Goal: Task Accomplishment & Management: Manage account settings

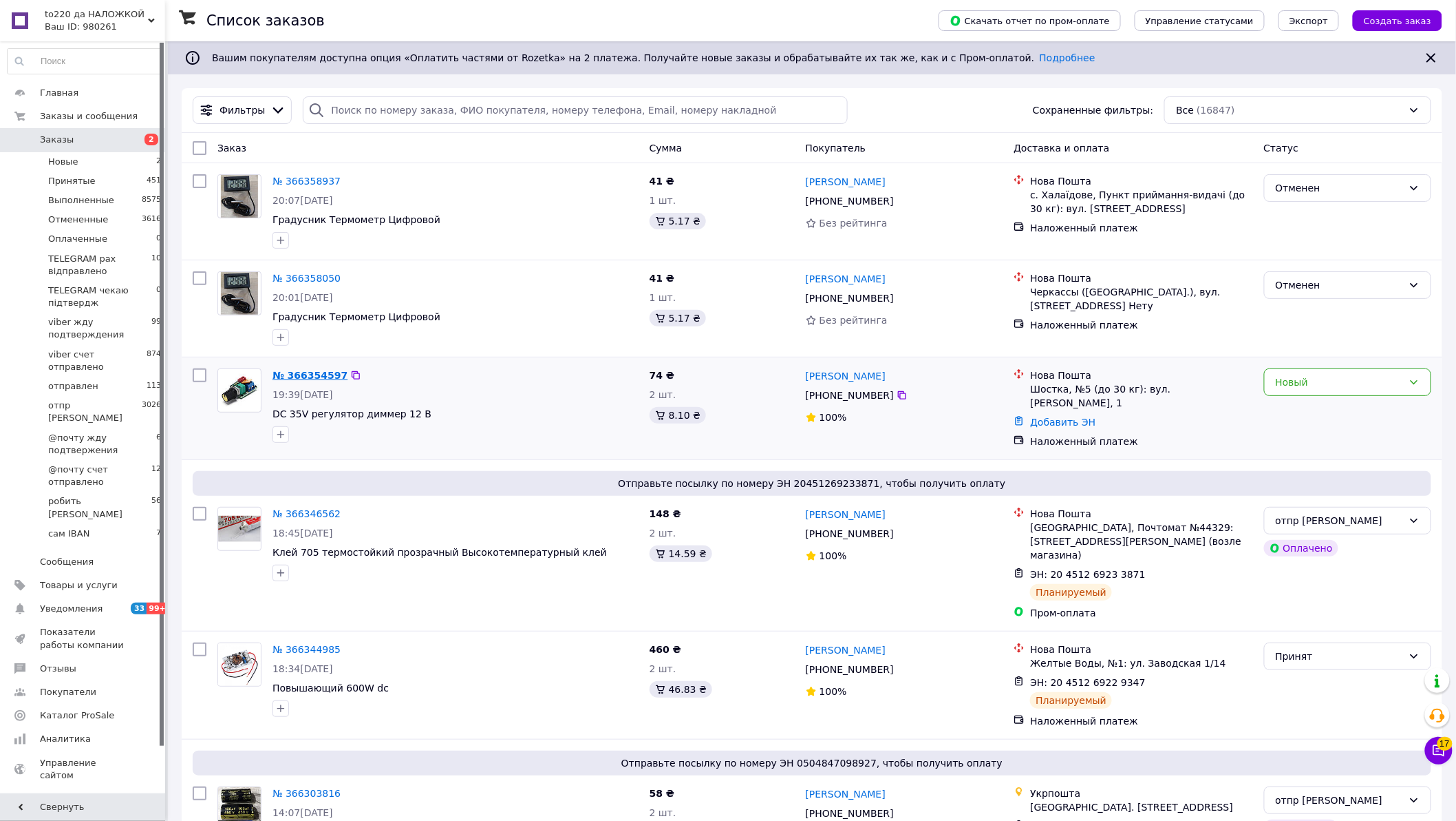
click at [291, 374] on link "№ 366354597" at bounding box center [310, 375] width 75 height 11
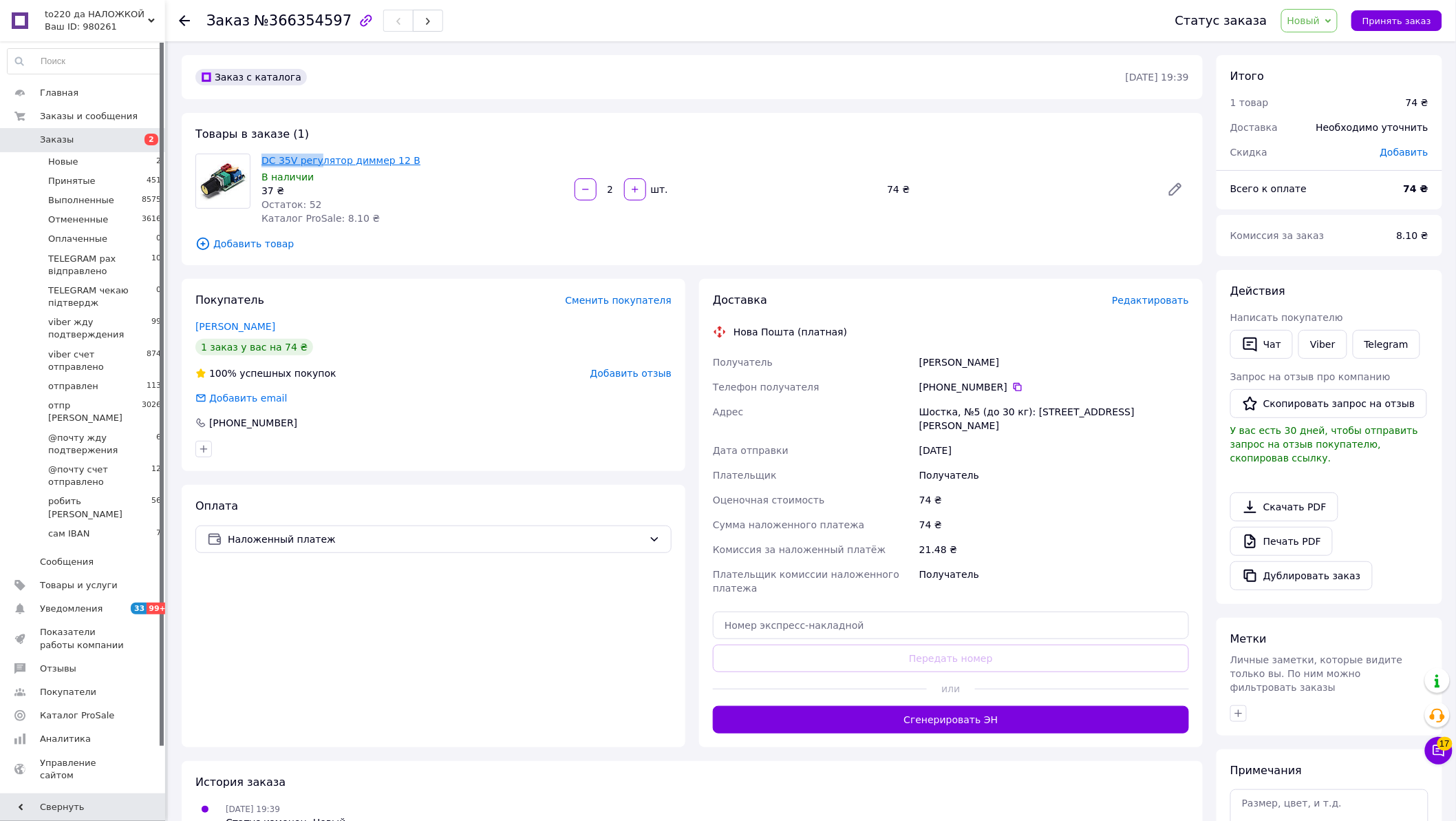
drag, startPoint x: 258, startPoint y: 155, endPoint x: 312, endPoint y: 160, distance: 54.2
click at [312, 160] on div "DC 35V регулятор диммер 12 В В наличии 37 ₴ Остаток: 52 Каталог ProSale: 8.10 ₴" at bounding box center [412, 189] width 313 height 77
copy link "DC 35V регу"
click at [1333, 17] on span "Новый" at bounding box center [1309, 21] width 57 height 24
click at [1324, 43] on li "Принят" at bounding box center [1355, 47] width 148 height 21
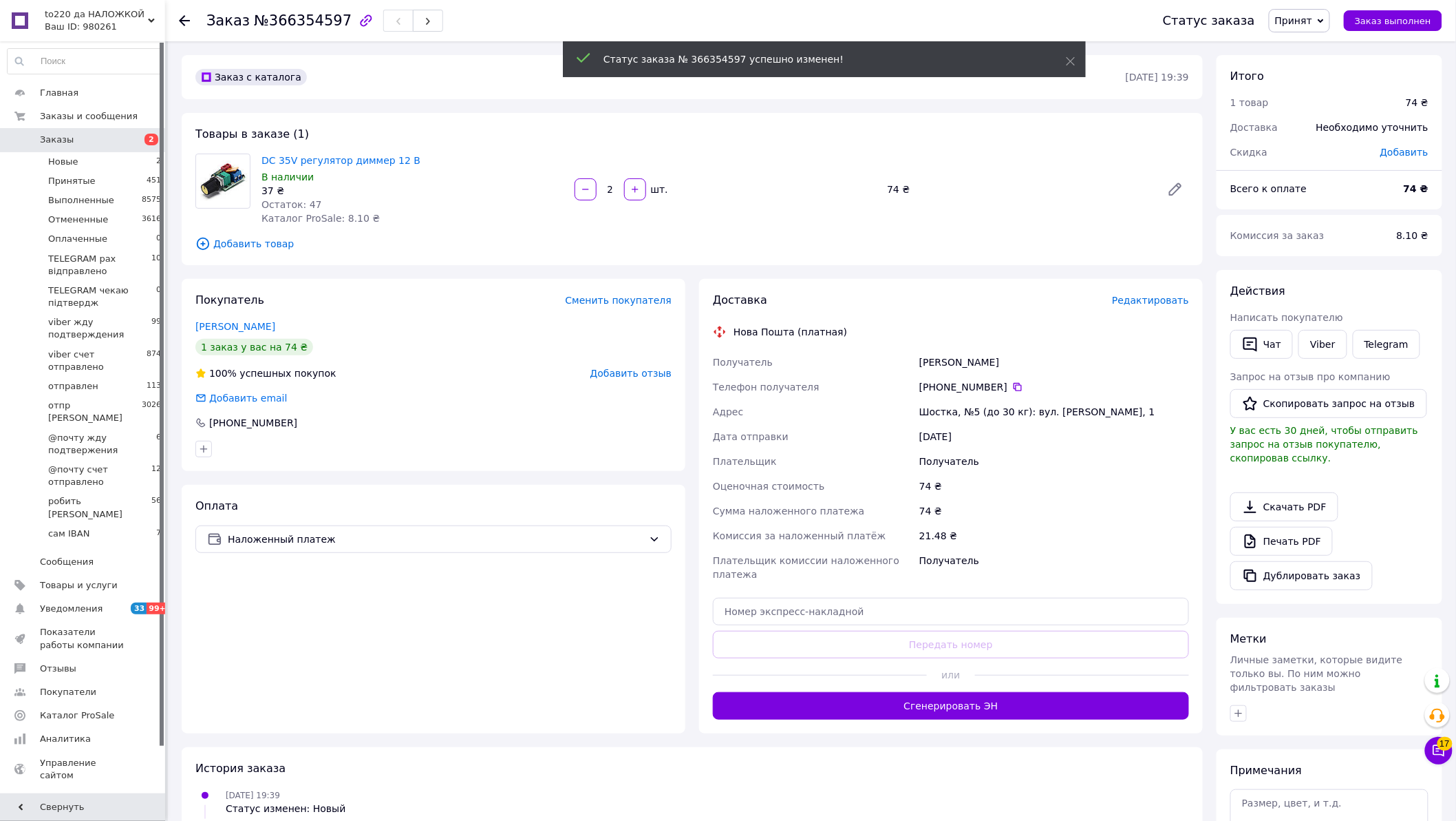
click at [1159, 301] on span "Редактировать" at bounding box center [1150, 300] width 77 height 11
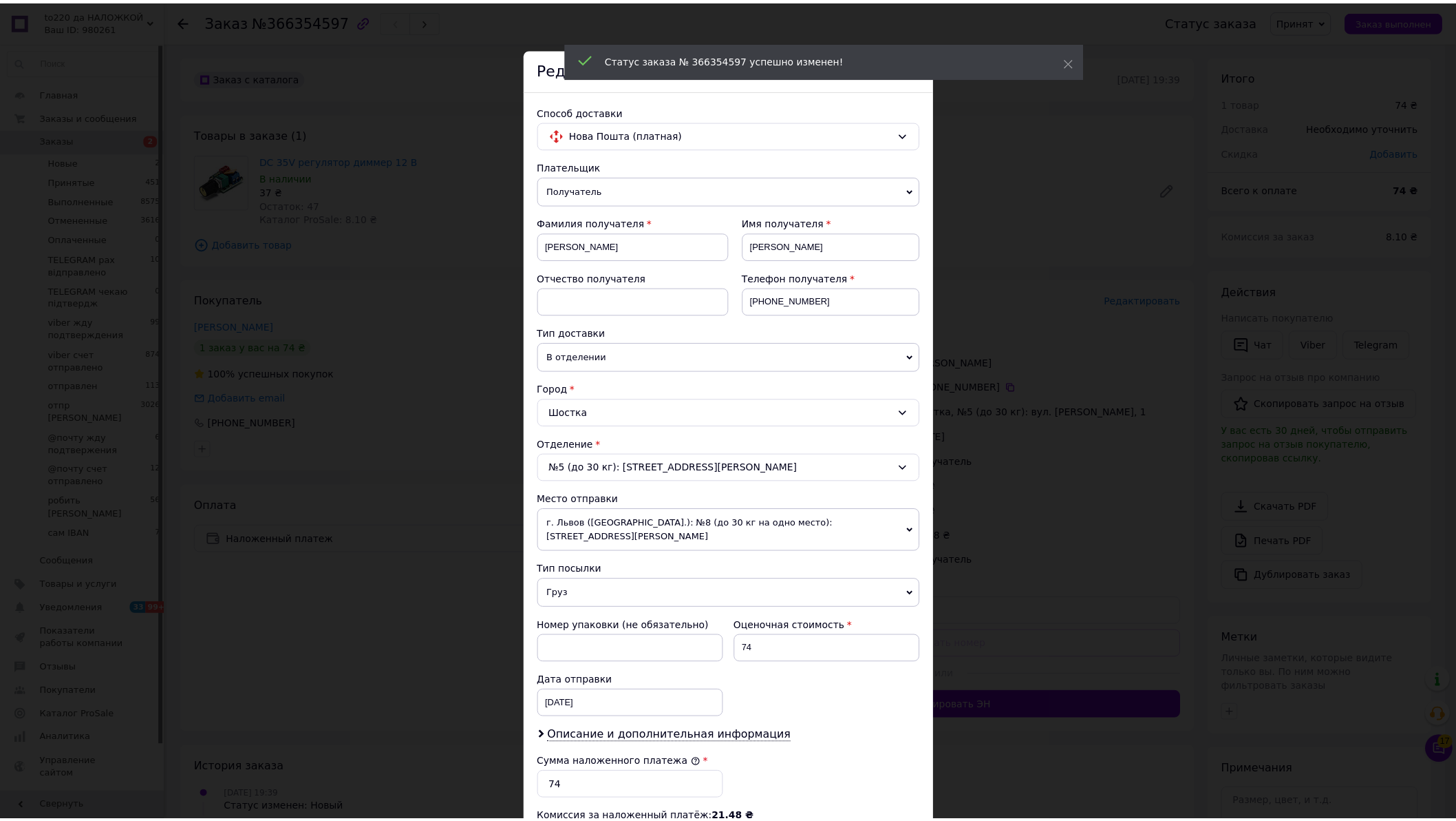
scroll to position [231, 0]
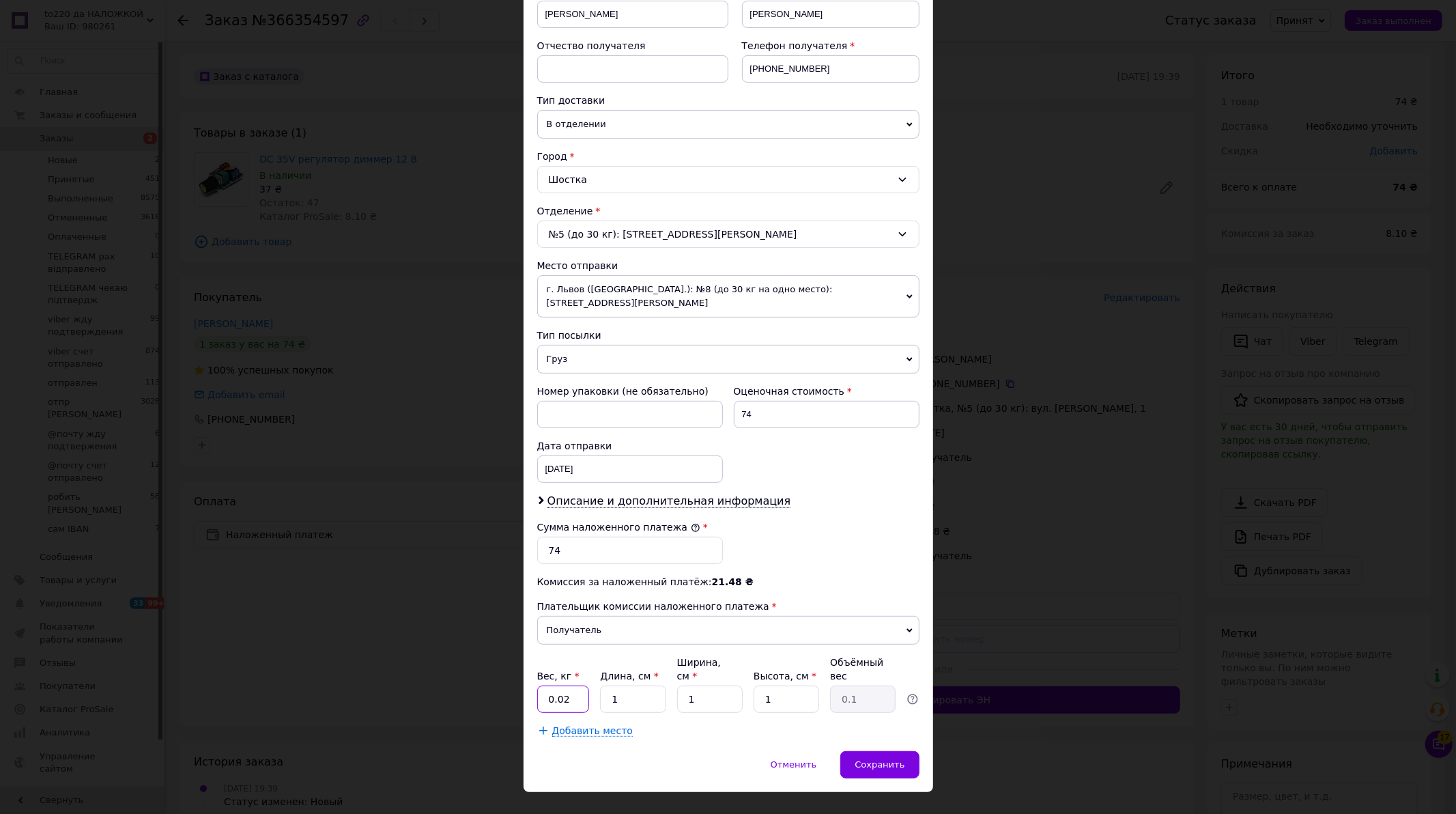
click at [571, 685] on input "0.02" at bounding box center [563, 699] width 52 height 27
type input "0.1"
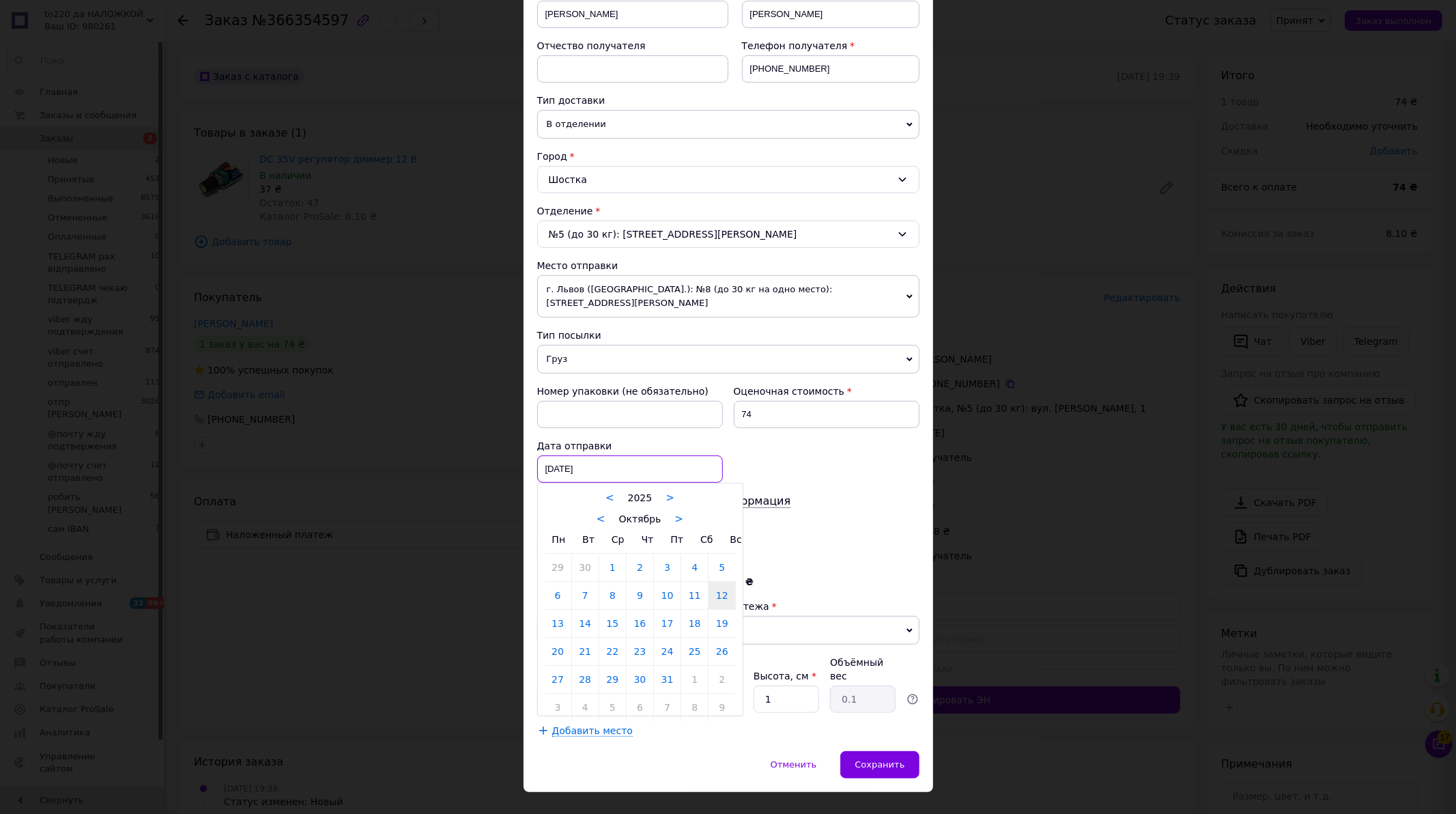
click at [586, 455] on div "[DATE] < 2025 > < Октябрь > Пн Вт Ср Чт Пт Сб Вс 29 30 1 2 3 4 5 6 7 8 9 10 11 …" at bounding box center [630, 469] width 186 height 27
click at [588, 616] on link "14" at bounding box center [585, 623] width 27 height 27
type input "[DATE]"
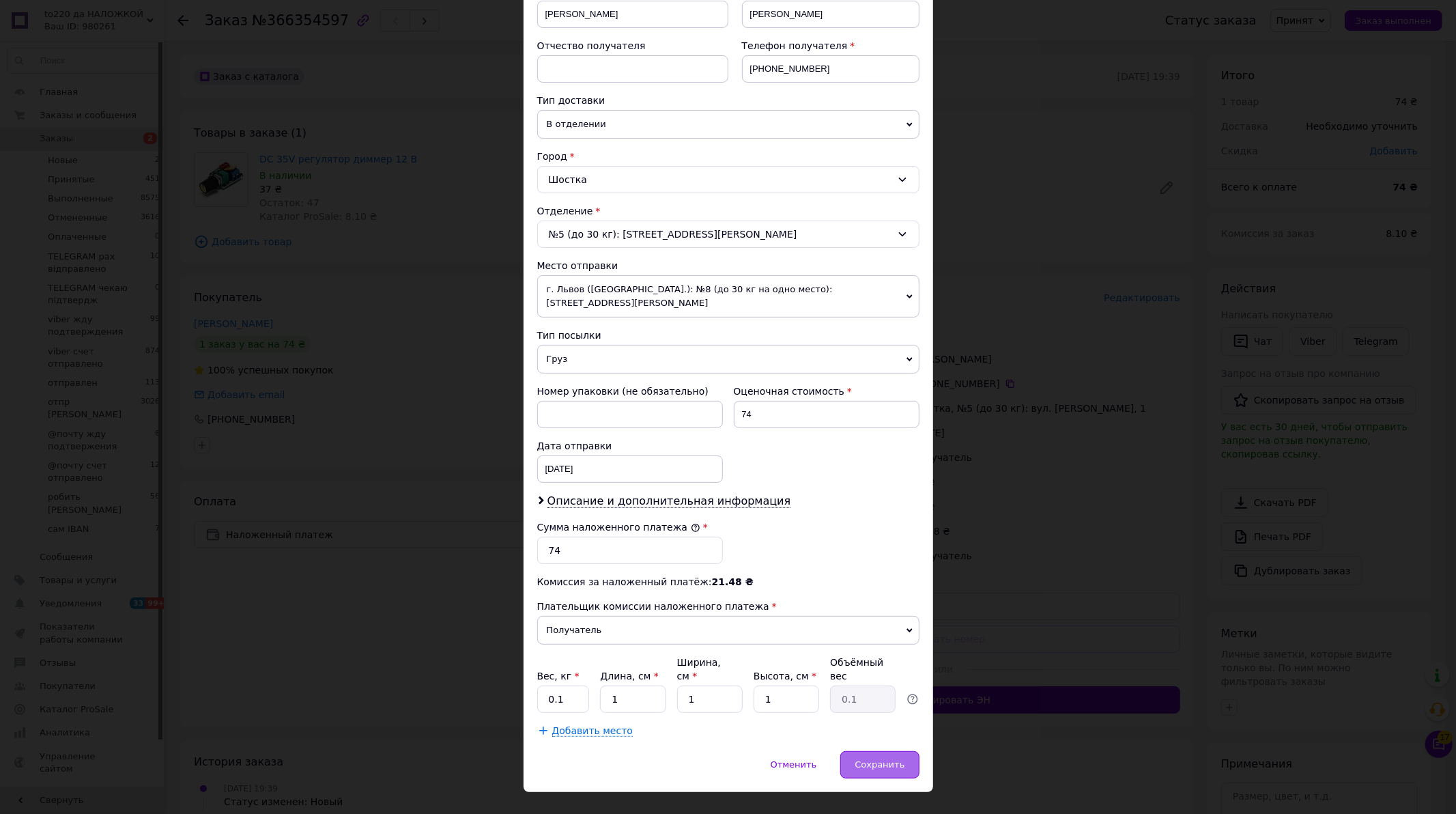
click at [859, 759] on span "Сохранить" at bounding box center [880, 764] width 50 height 10
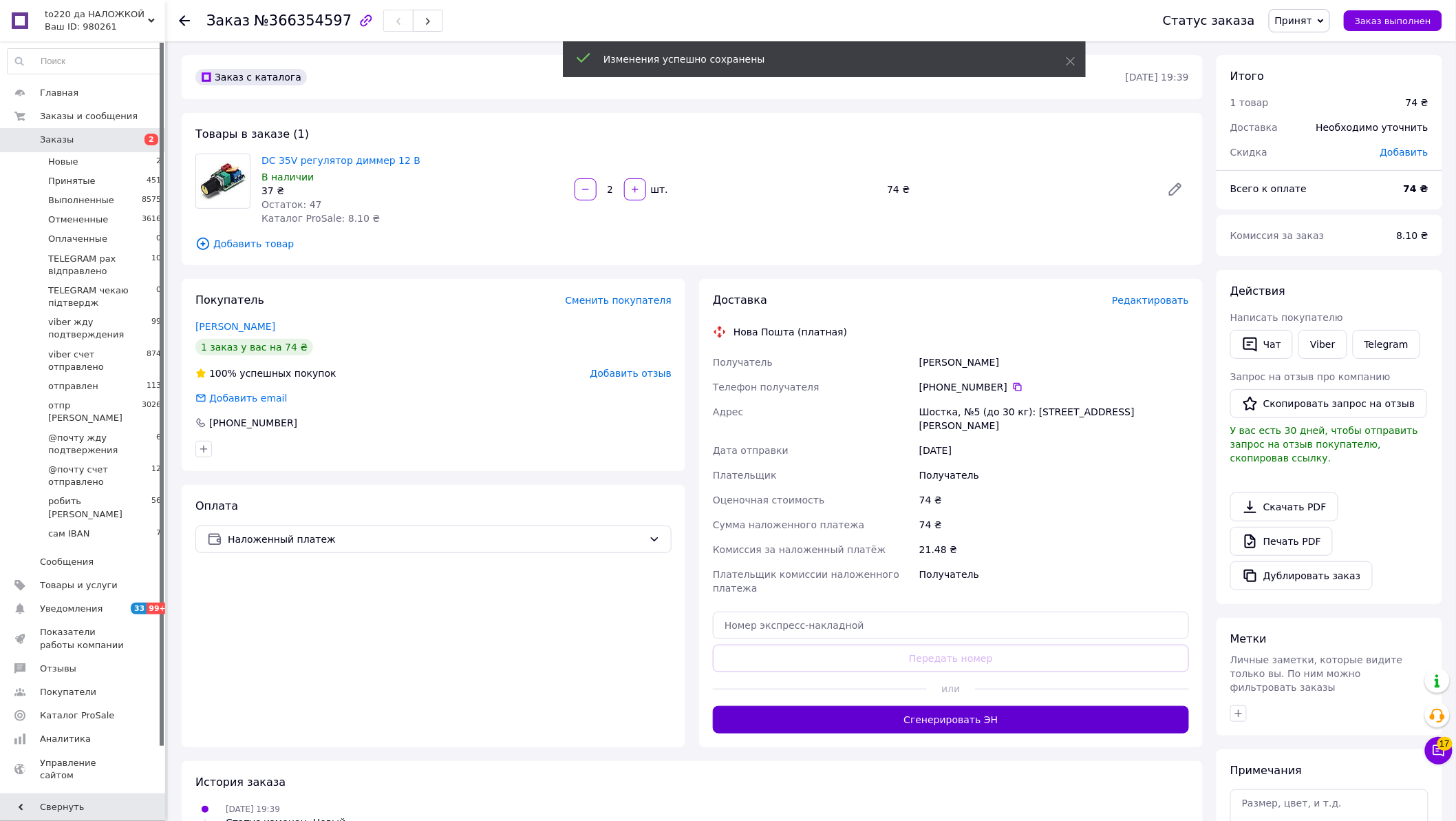
click at [947, 705] on button "Сгенерировать ЭН" at bounding box center [951, 719] width 476 height 28
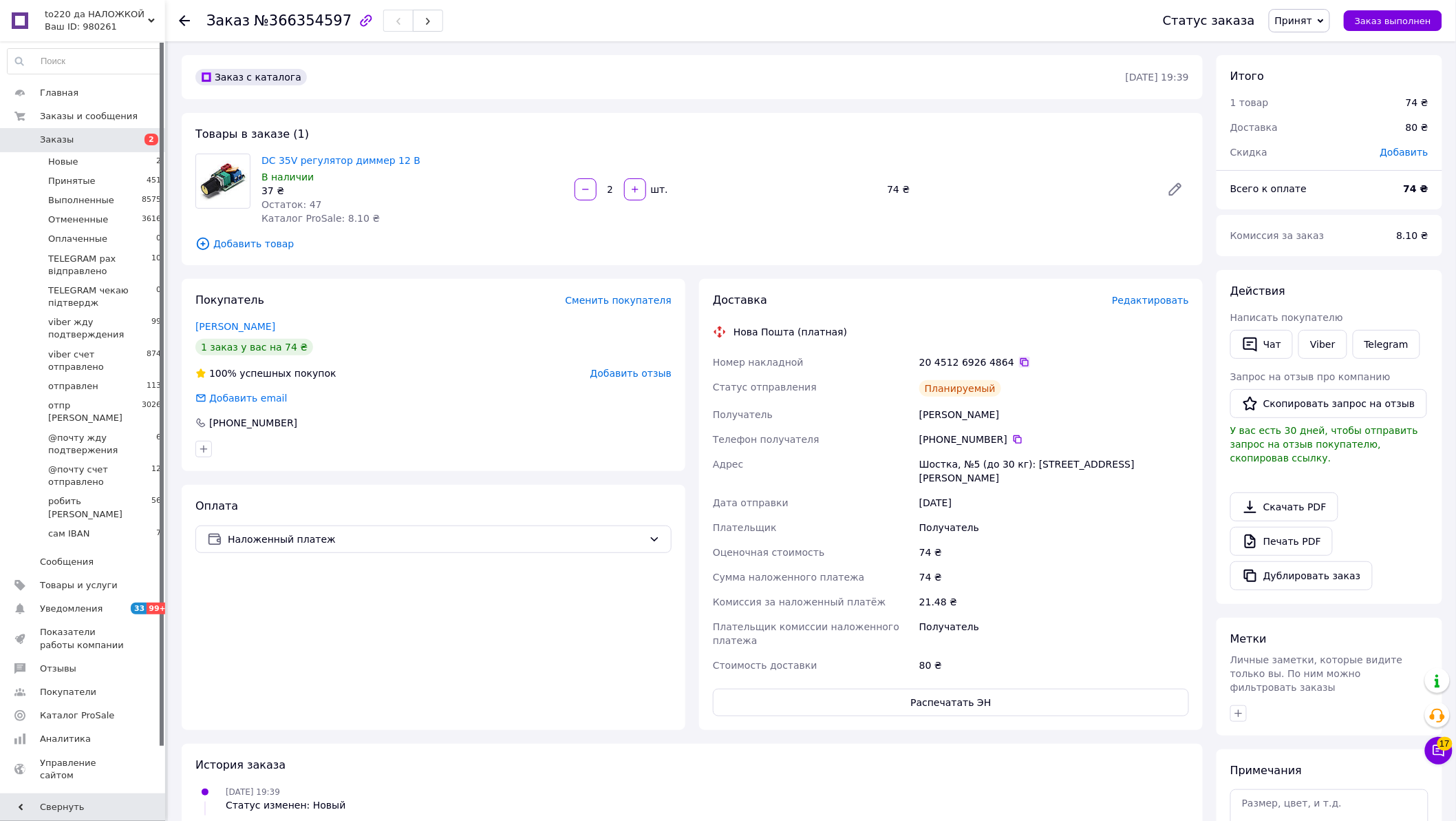
click at [1019, 359] on icon at bounding box center [1025, 362] width 11 height 11
drag, startPoint x: 915, startPoint y: 415, endPoint x: 1035, endPoint y: 415, distance: 120.0
click at [1035, 415] on div "Номер накладной 20 4512 6926 4864   Статус отправления Планируемый Получатель […" at bounding box center [951, 513] width 482 height 327
copy div "Получатель [PERSON_NAME]"
click at [50, 140] on span "Заказы" at bounding box center [57, 140] width 34 height 12
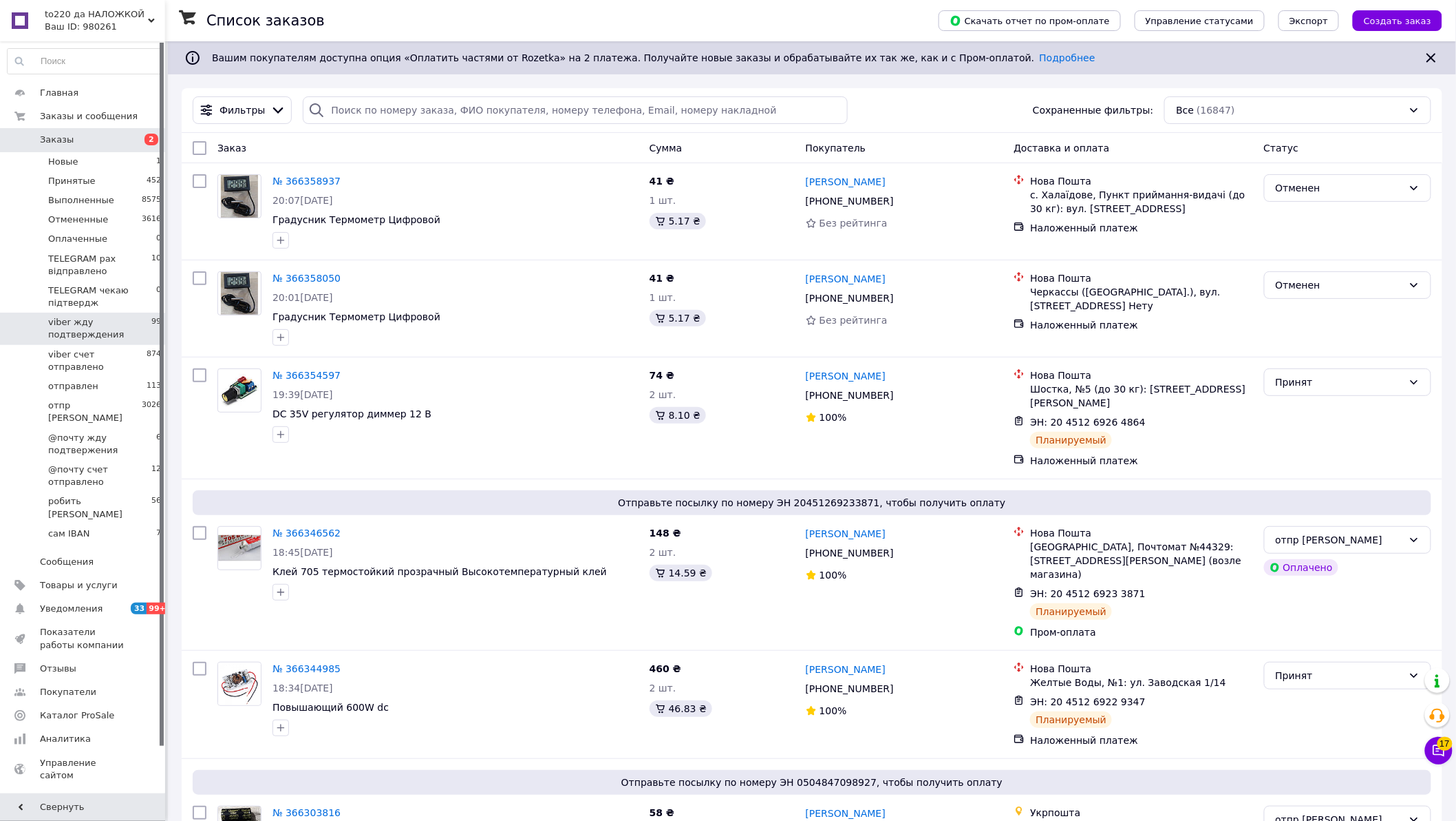
click at [77, 322] on span "viber жду подтверждения" at bounding box center [99, 328] width 103 height 24
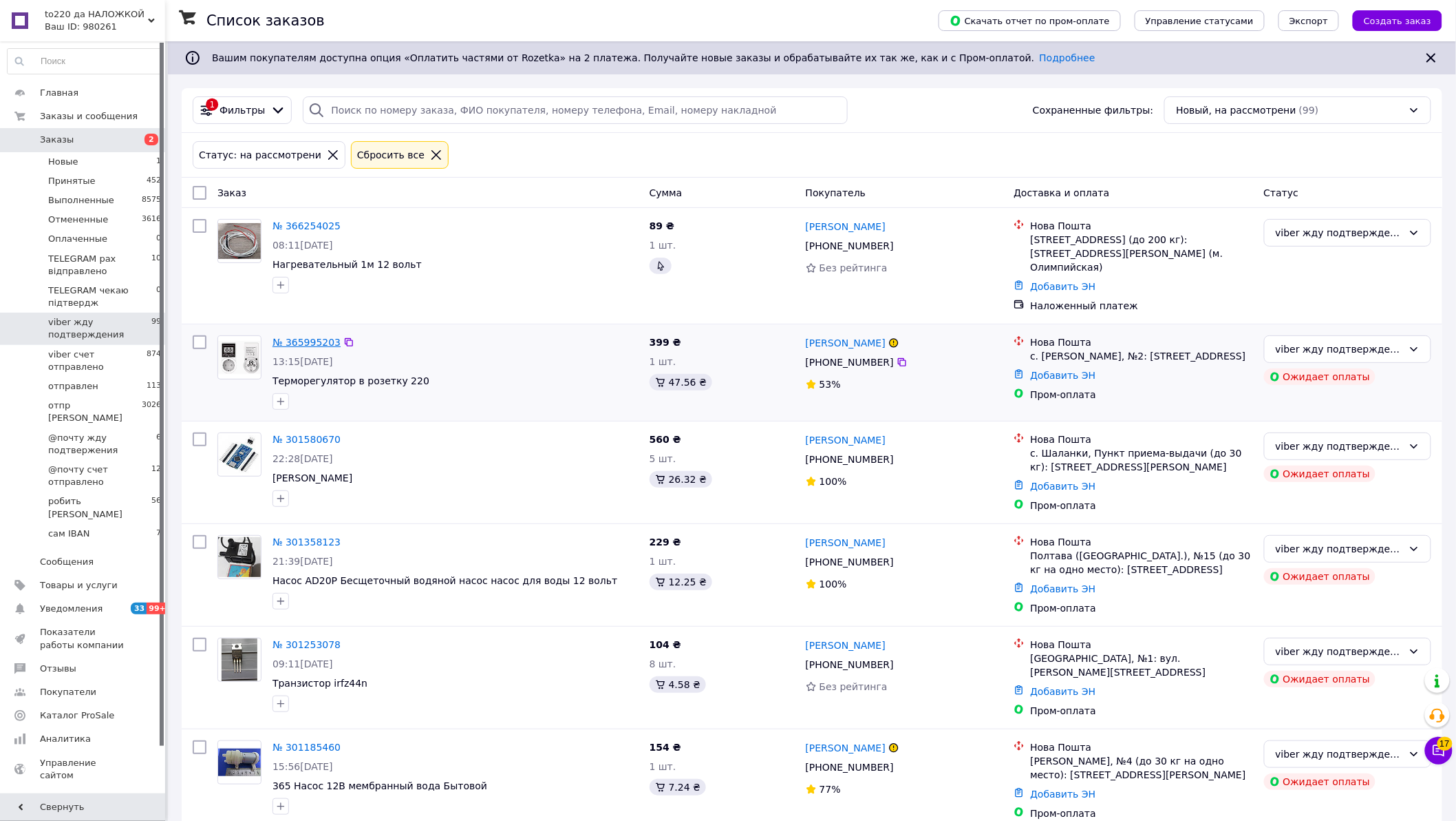
click at [305, 337] on link "№ 365995203" at bounding box center [306, 342] width 68 height 11
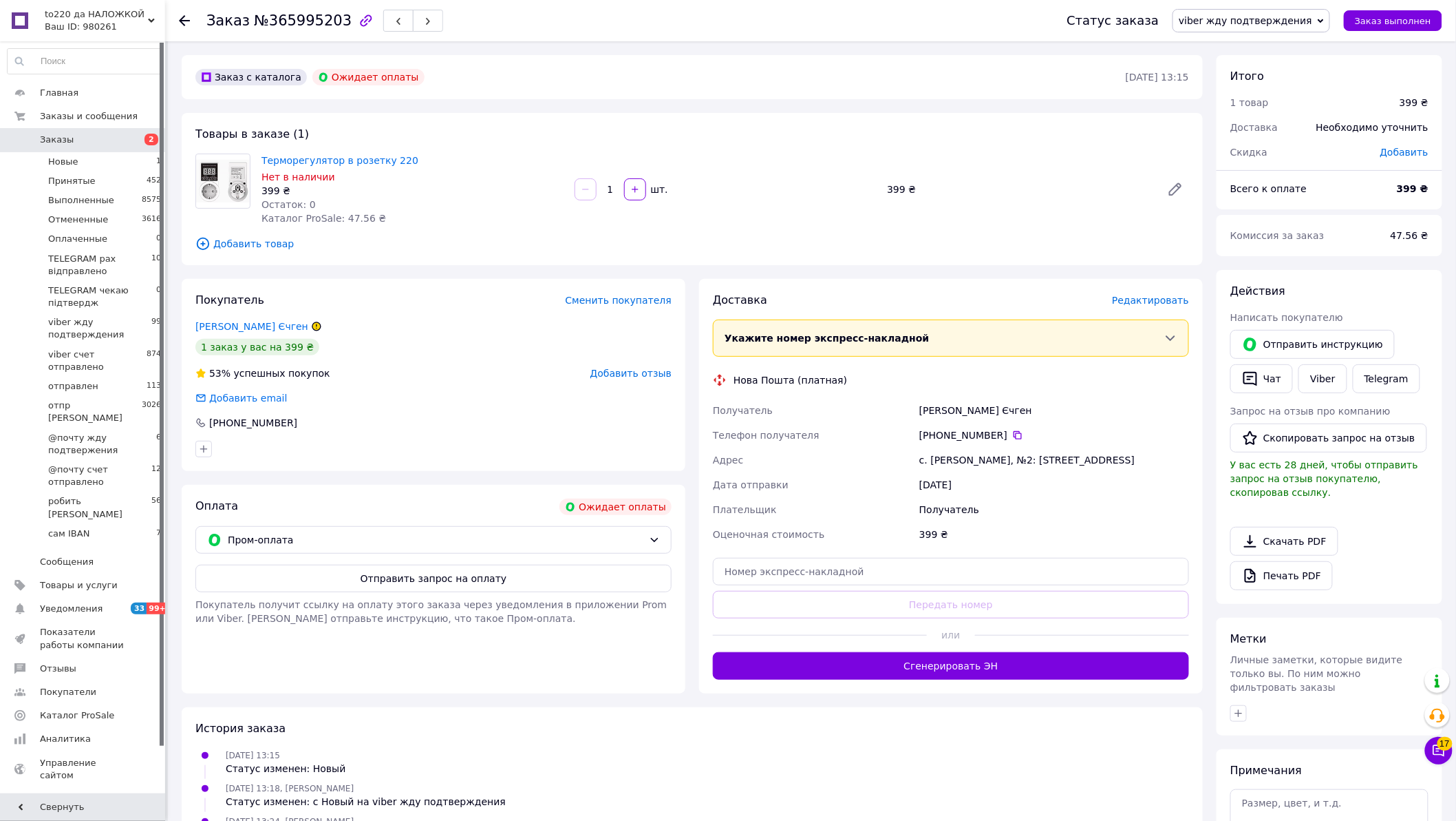
click at [1326, 15] on span "viber жду подтверждения" at bounding box center [1251, 21] width 158 height 24
click at [1232, 81] on li "Отменен" at bounding box center [1251, 89] width 156 height 21
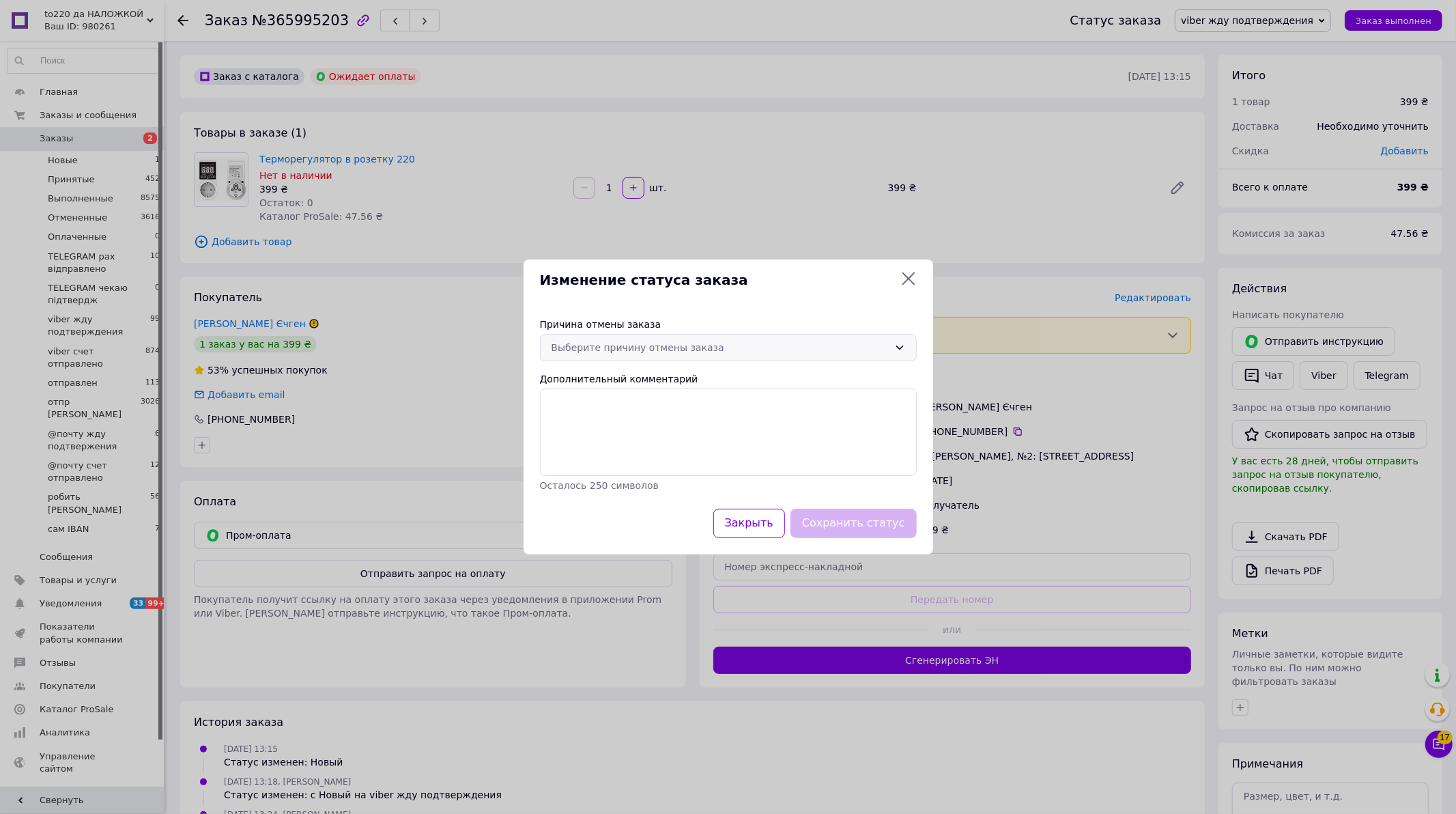
click at [898, 347] on icon at bounding box center [900, 347] width 11 height 11
click at [621, 426] on li "Оплата не поступила" at bounding box center [728, 426] width 376 height 24
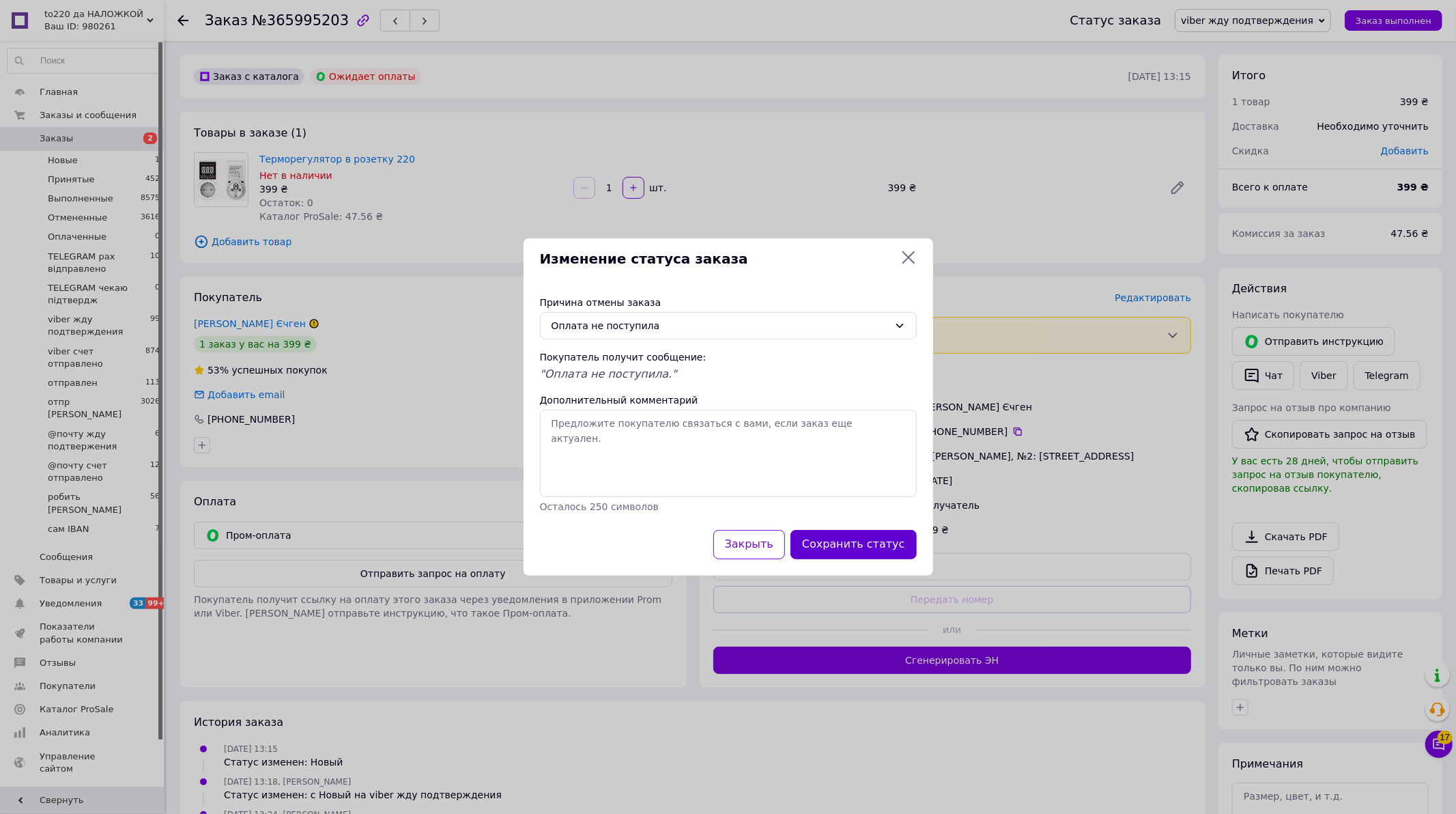
click at [865, 554] on button "Сохранить статус" at bounding box center [854, 544] width 126 height 30
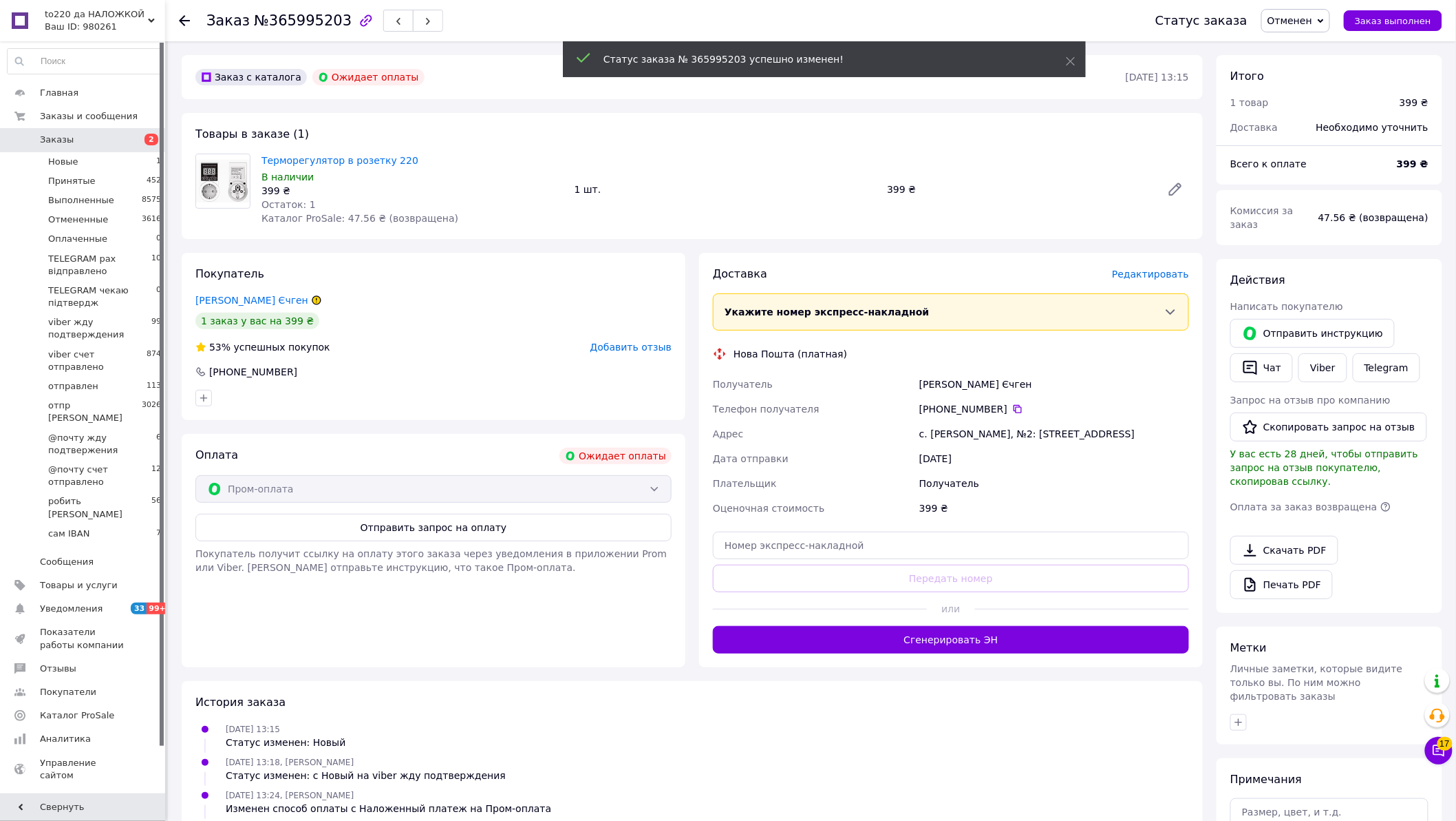
click at [49, 136] on span "Заказы" at bounding box center [57, 140] width 34 height 12
